Goal: Task Accomplishment & Management: Manage account settings

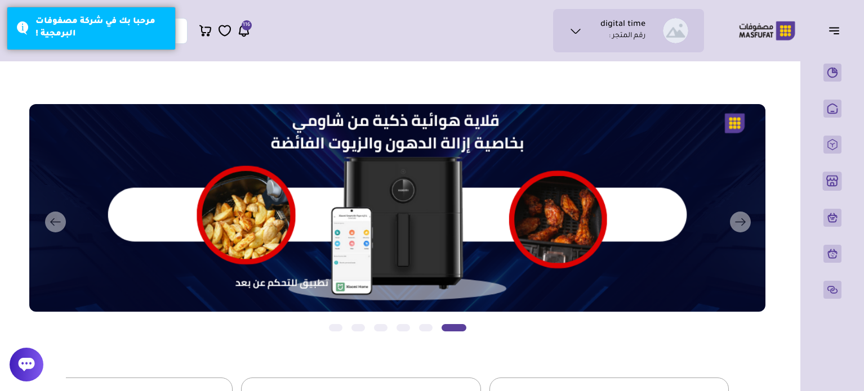
click at [244, 33] on icon at bounding box center [244, 31] width 14 height 14
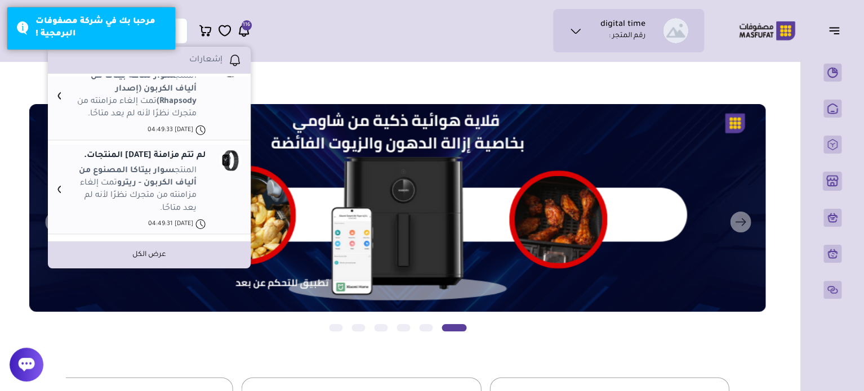
scroll to position [793, 0]
click at [168, 254] on li "عرض الكل" at bounding box center [149, 255] width 203 height 27
click at [152, 257] on link "عرض الكل" at bounding box center [149, 255] width 34 height 10
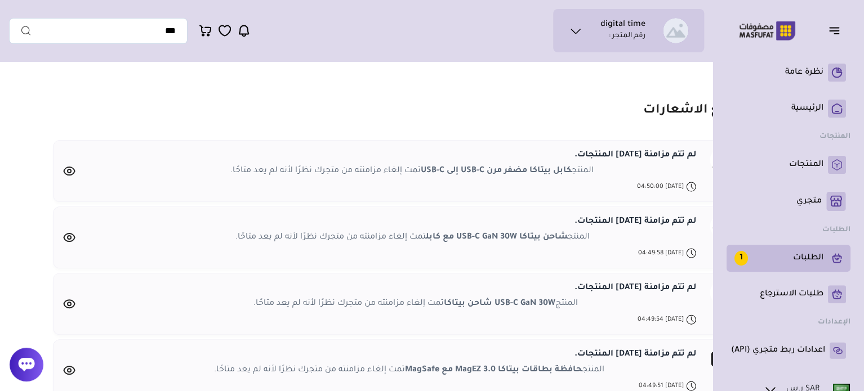
click at [786, 263] on p "الطلبات 1" at bounding box center [778, 258] width 89 height 15
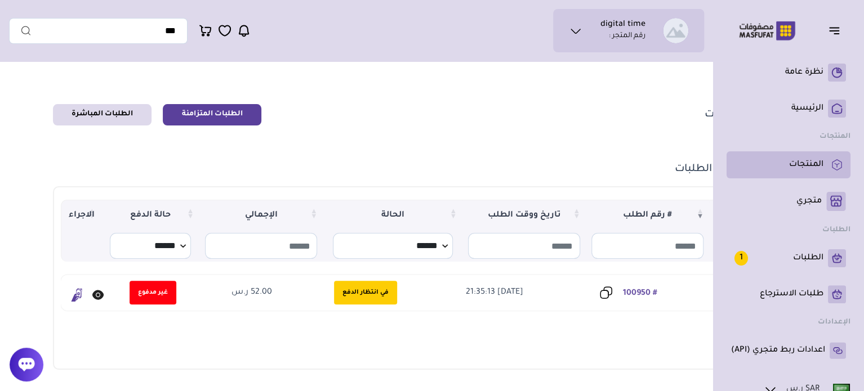
click at [795, 172] on link "المنتجات" at bounding box center [788, 165] width 115 height 18
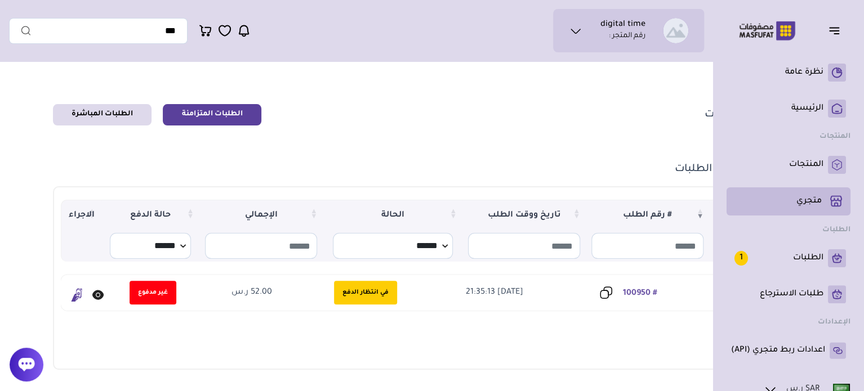
click at [804, 202] on p "متجري ( 0 )" at bounding box center [808, 201] width 25 height 11
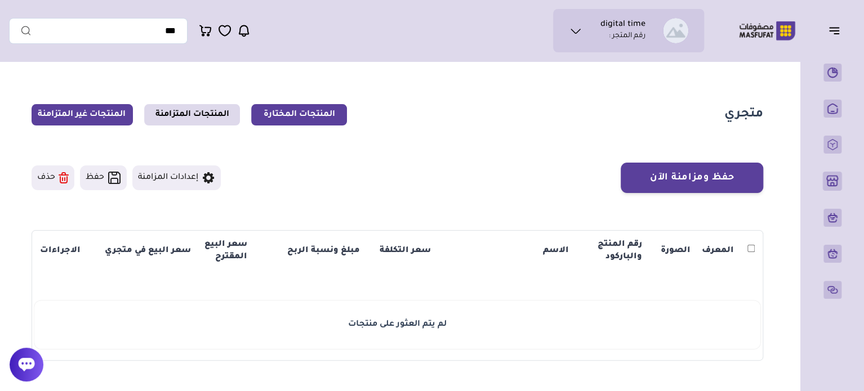
click at [36, 110] on link "المنتجات غير المتزامنة" at bounding box center [82, 114] width 101 height 21
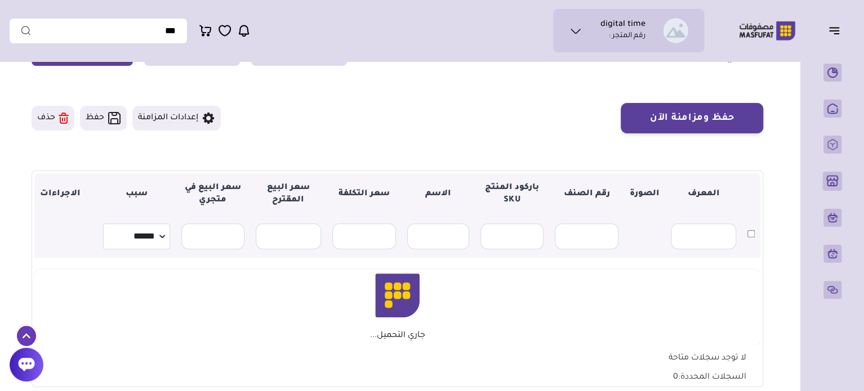
scroll to position [56, 0]
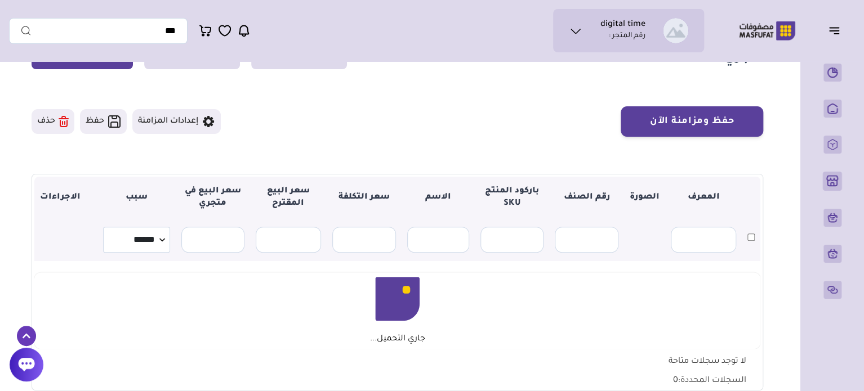
click at [203, 132] on button "إعدادات المزامنة" at bounding box center [176, 121] width 88 height 25
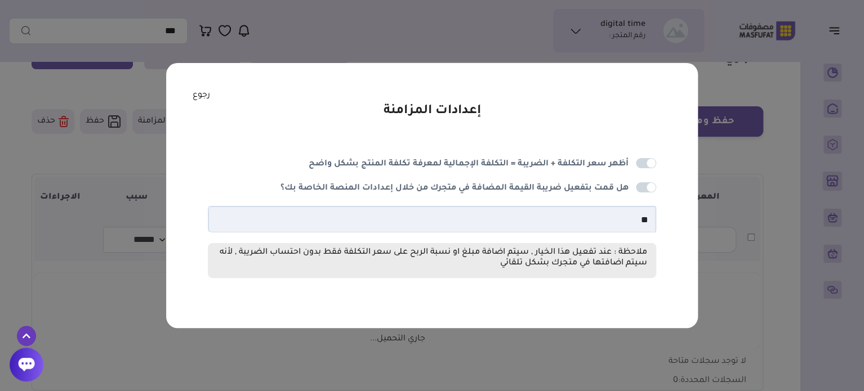
click at [651, 185] on span at bounding box center [646, 187] width 20 height 10
